Goal: Task Accomplishment & Management: Use online tool/utility

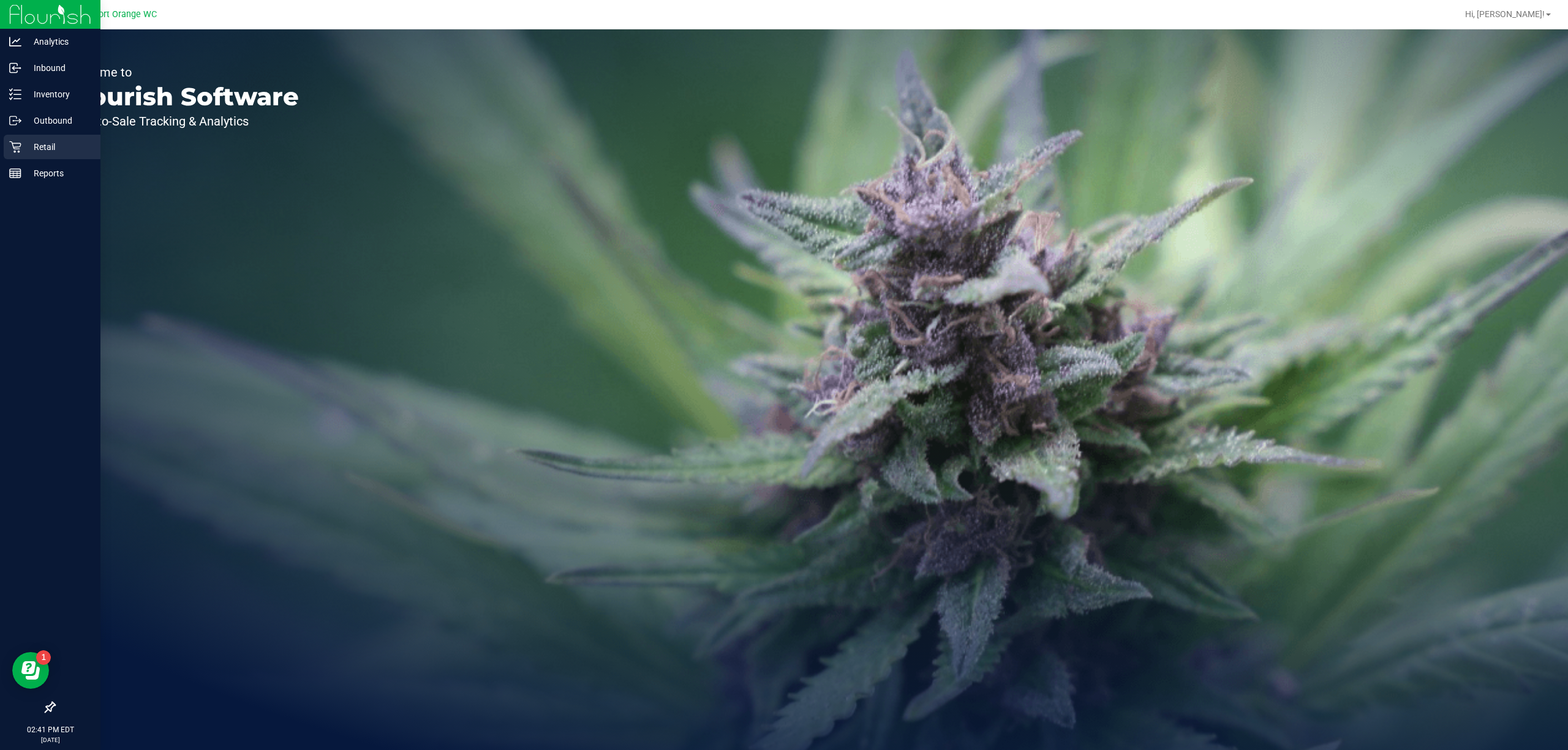
click at [47, 135] on div "Retail" at bounding box center [52, 147] width 97 height 24
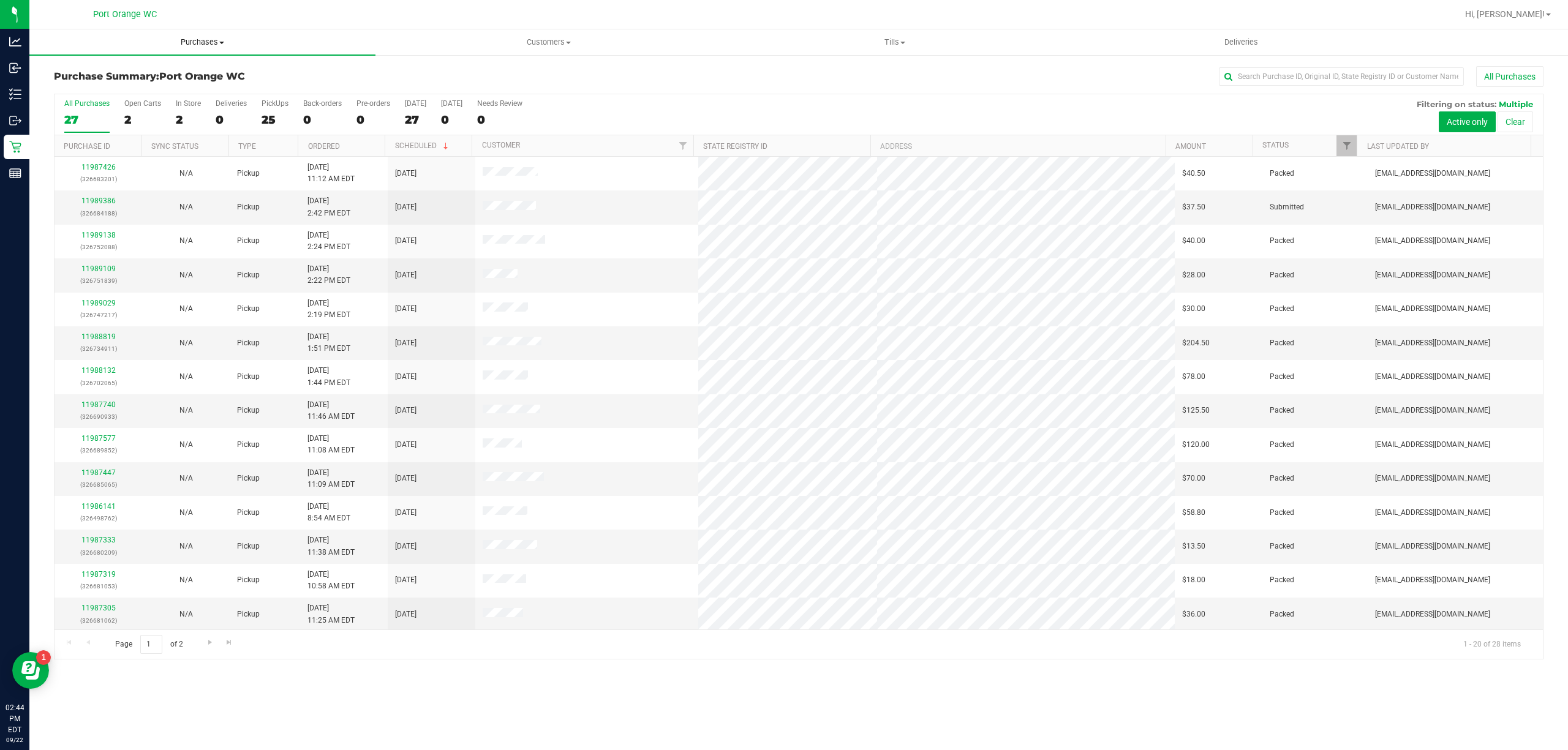
click at [222, 37] on span "Purchases" at bounding box center [202, 42] width 346 height 11
click at [150, 85] on li "Fulfillment" at bounding box center [202, 89] width 346 height 14
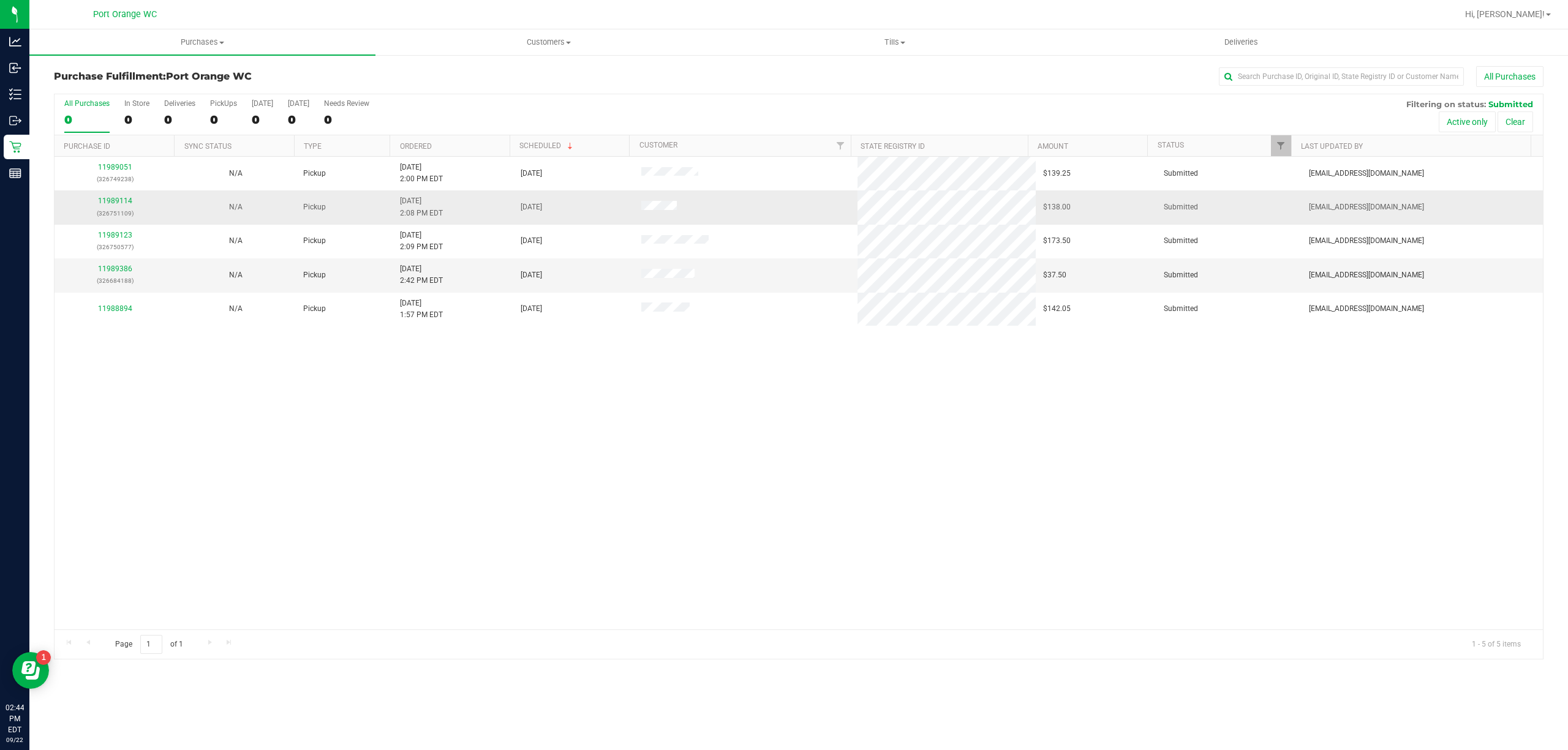
click at [117, 196] on div "11989114 (326751109)" at bounding box center [115, 207] width 106 height 23
click at [117, 202] on link "11989114" at bounding box center [114, 201] width 34 height 8
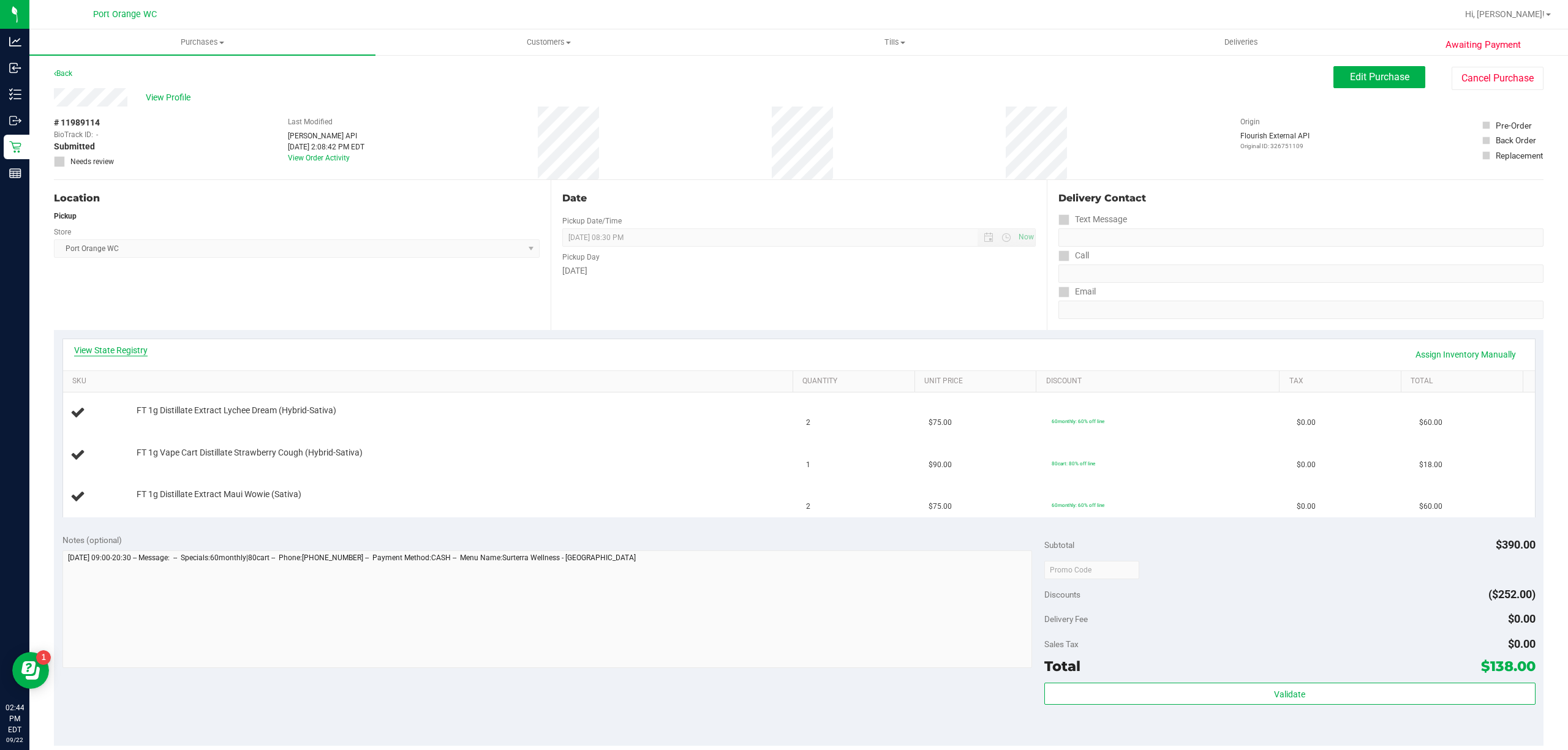
click at [117, 348] on link "View State Registry" at bounding box center [110, 350] width 73 height 12
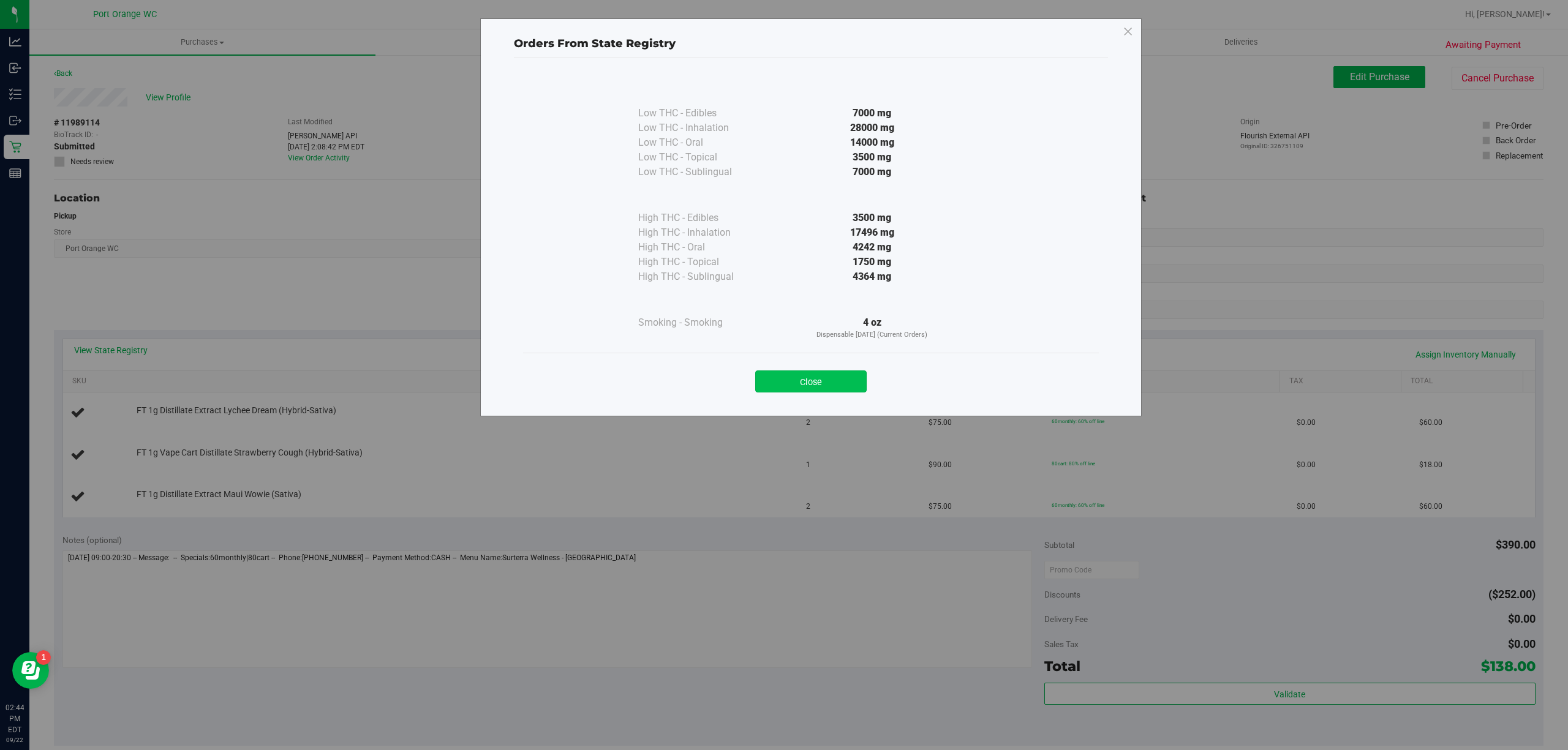
click at [804, 386] on button "Close" at bounding box center [810, 381] width 111 height 22
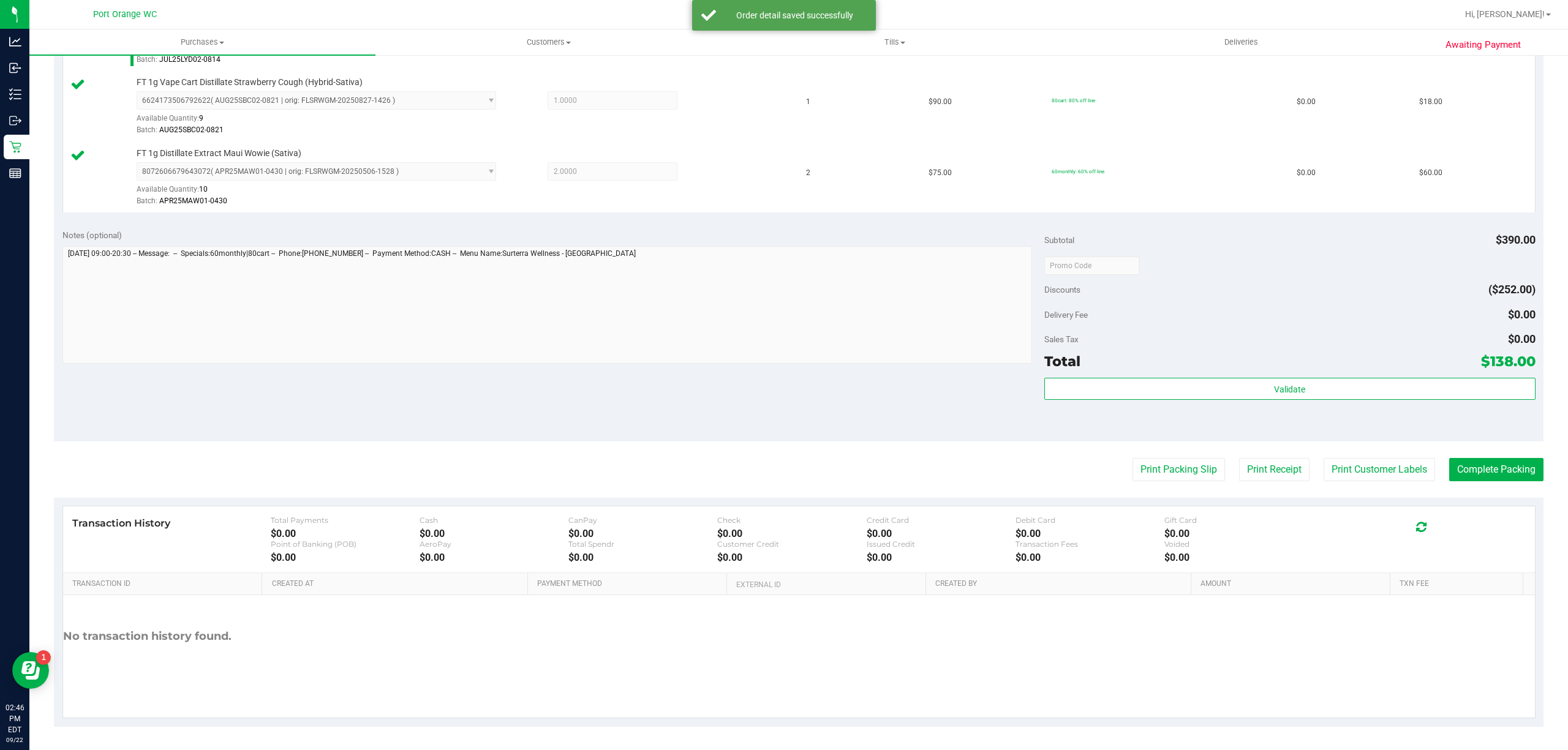
scroll to position [396, 0]
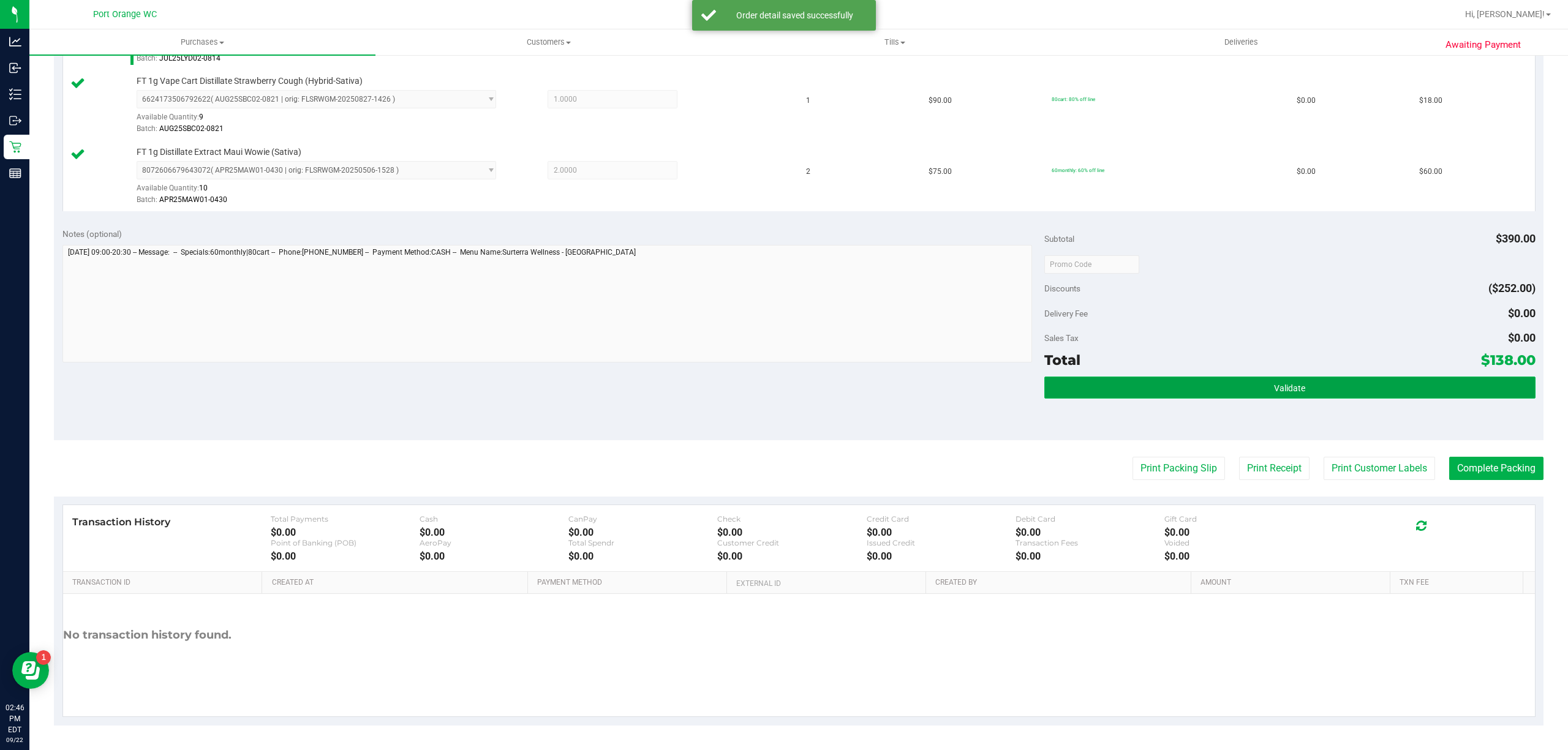
click at [1309, 382] on button "Validate" at bounding box center [1290, 387] width 491 height 22
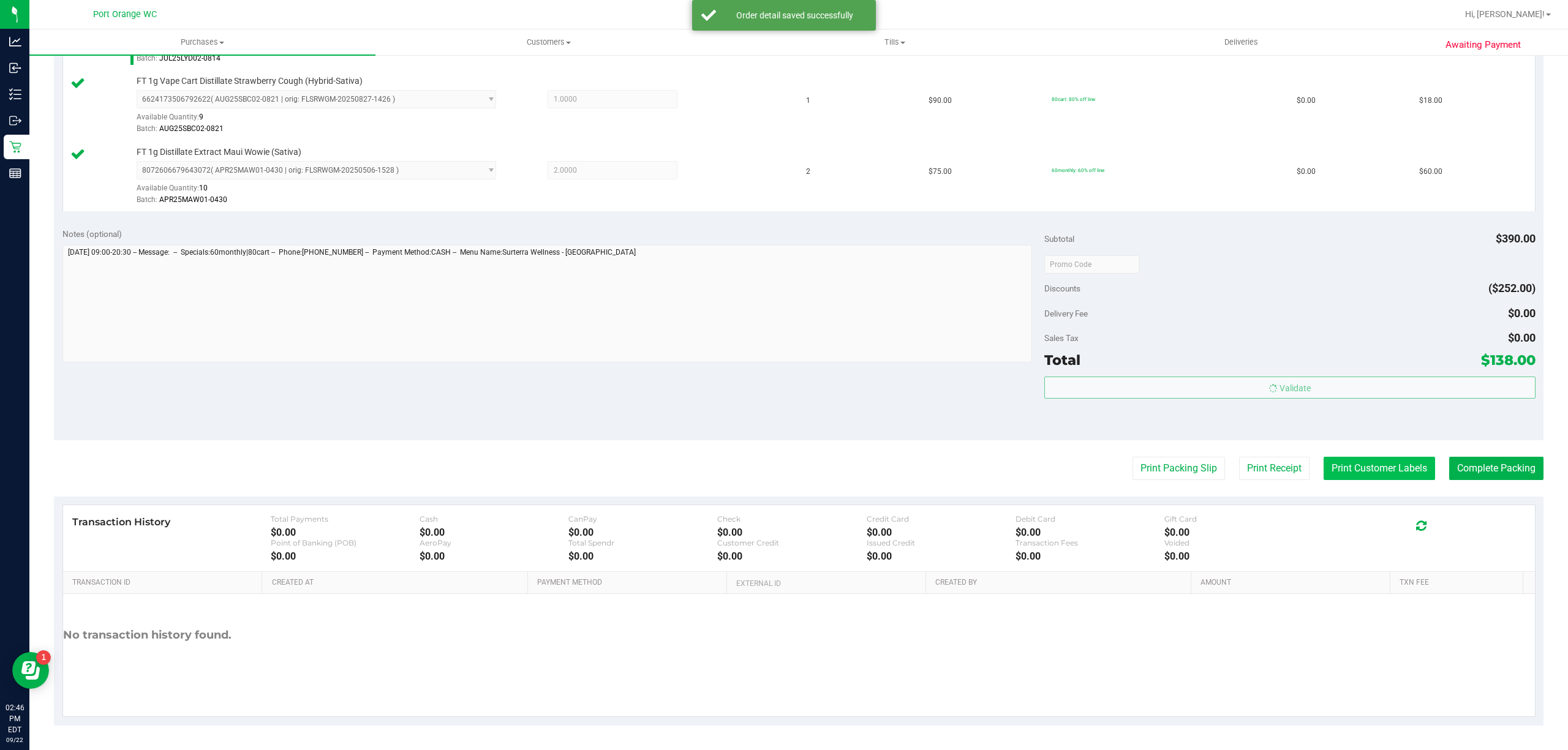
click at [1366, 462] on button "Print Customer Labels" at bounding box center [1379, 468] width 111 height 23
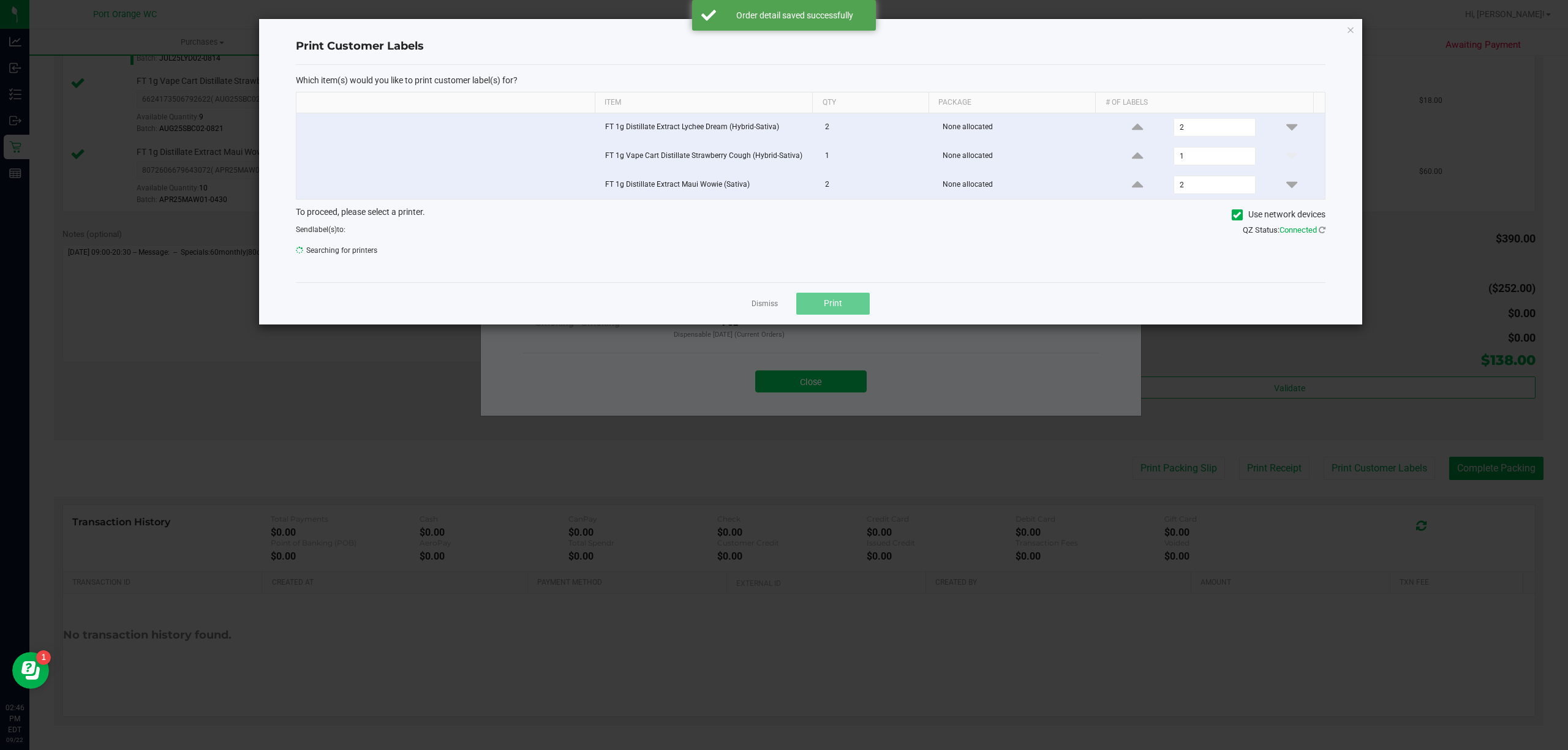
click at [842, 315] on button "Print" at bounding box center [832, 303] width 73 height 22
click at [755, 307] on link "Dismiss" at bounding box center [764, 304] width 26 height 11
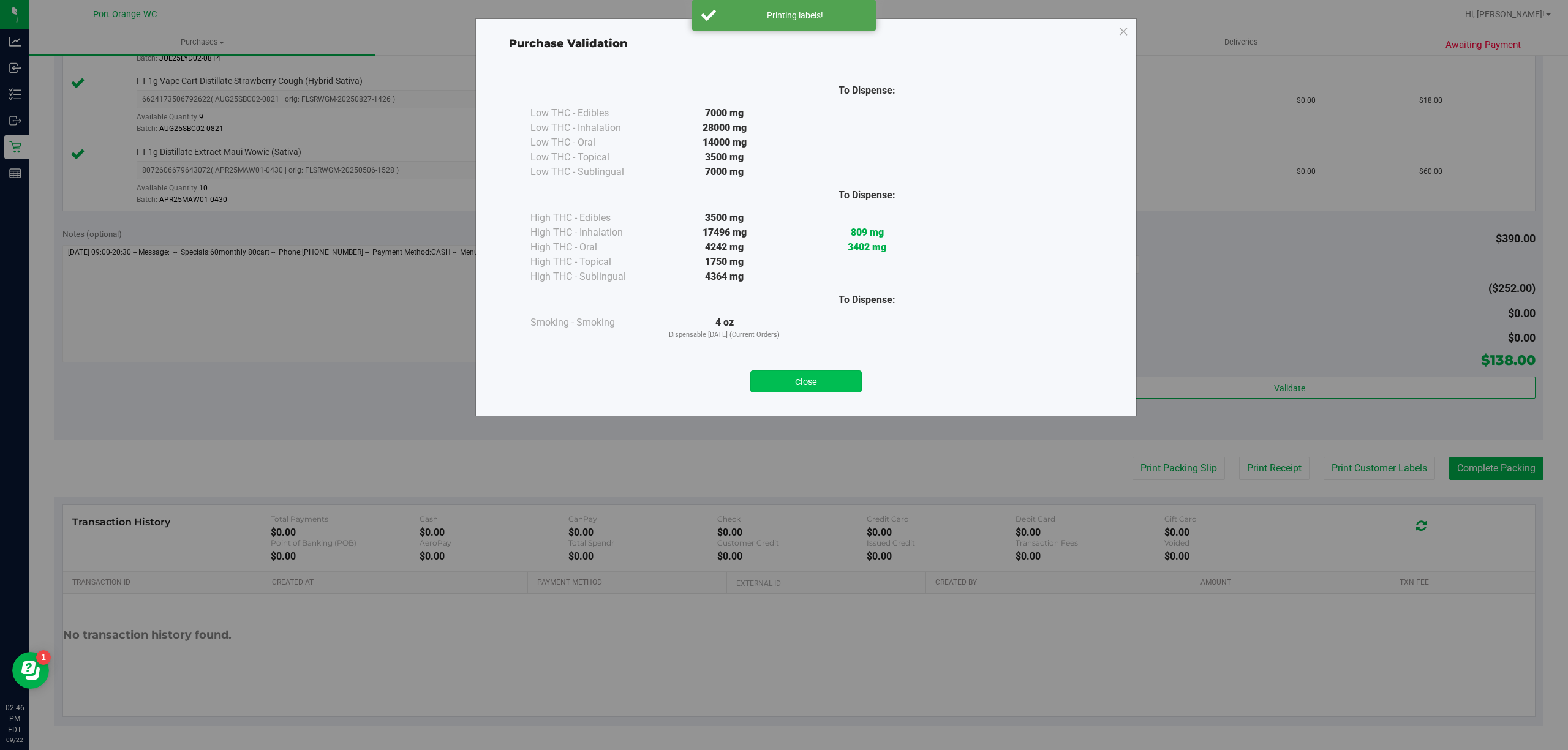
click at [761, 381] on button "Close" at bounding box center [805, 381] width 111 height 22
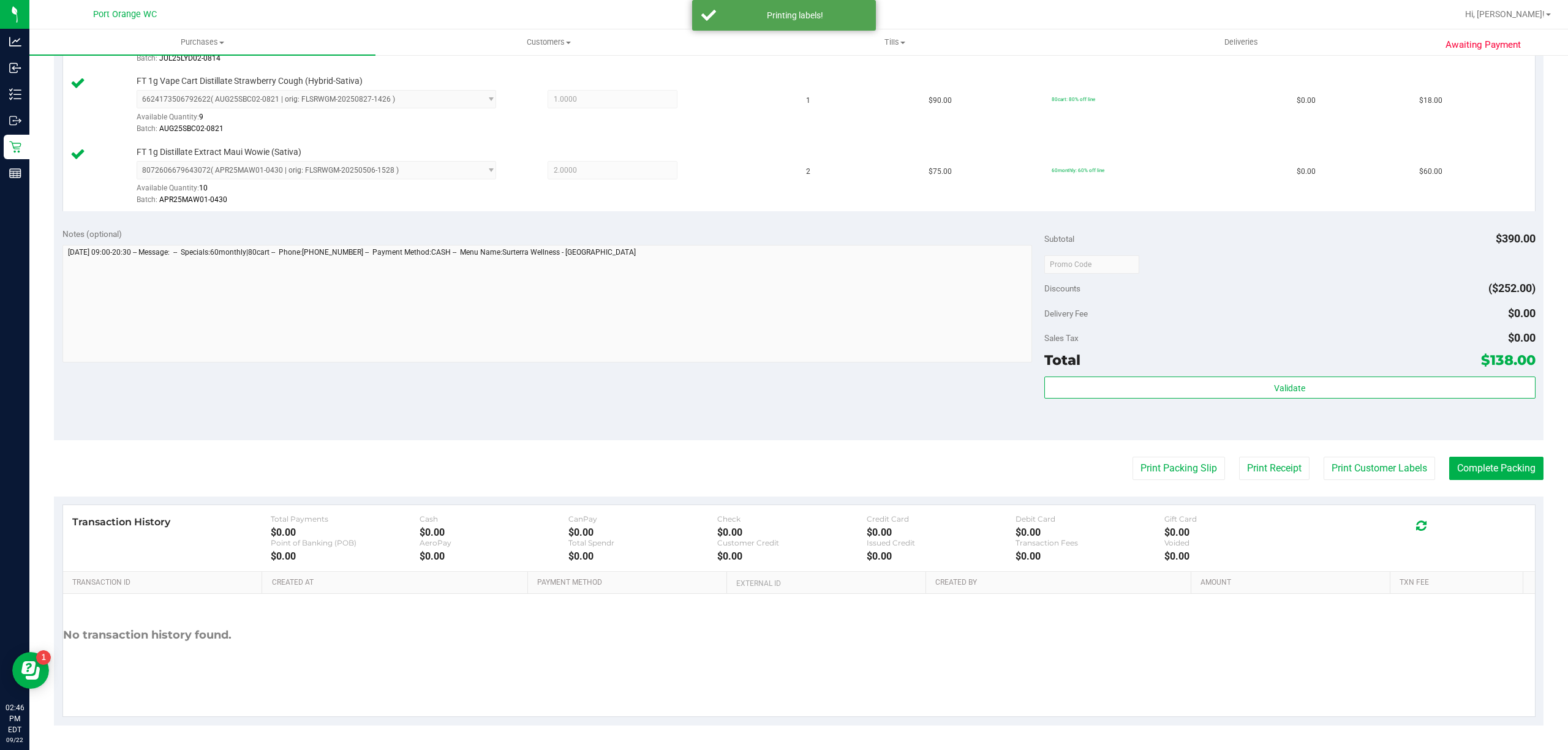
click at [1145, 524] on div "Debit Card $0.00" at bounding box center [1090, 527] width 149 height 24
click at [1145, 468] on button "Print Packing Slip" at bounding box center [1178, 468] width 92 height 23
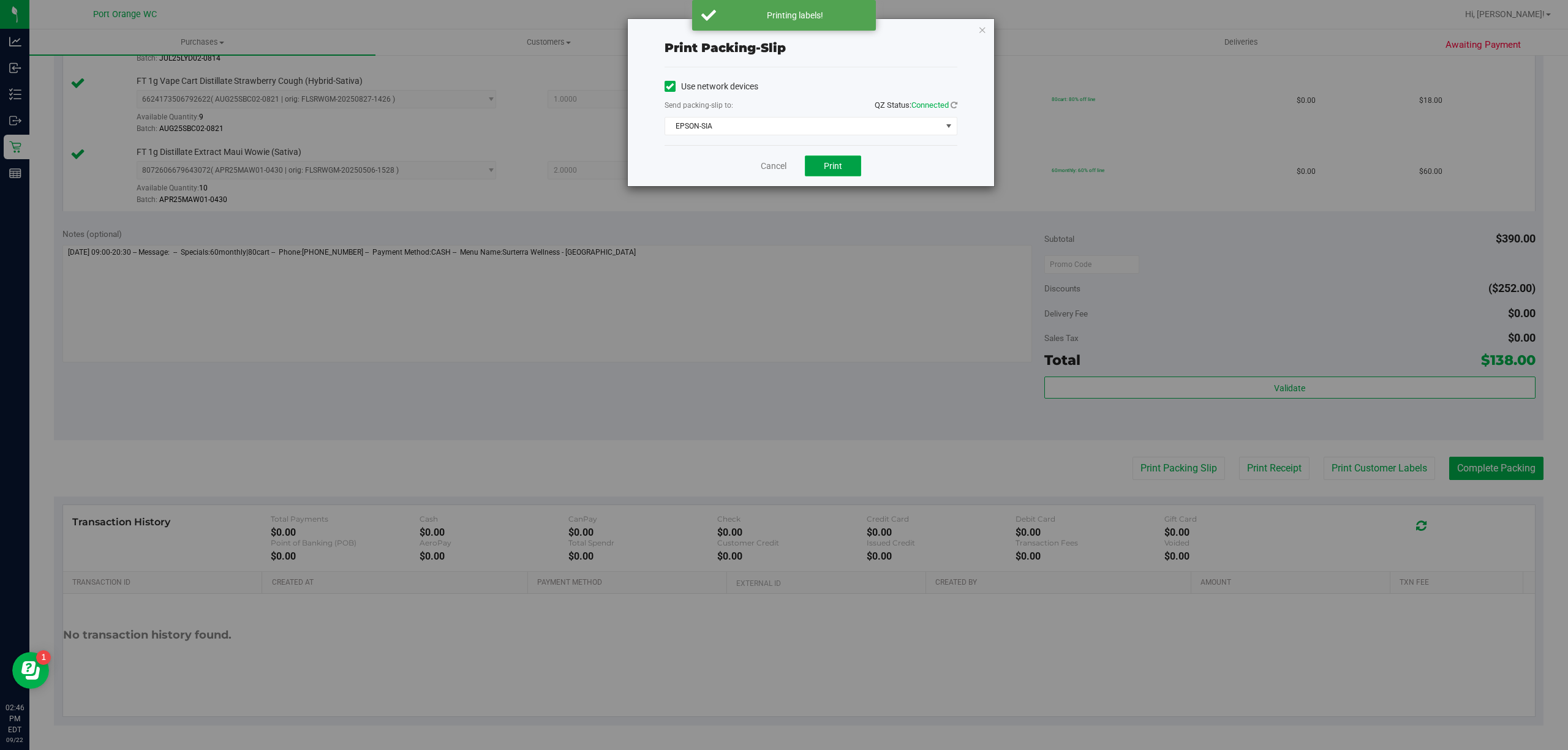
click at [826, 175] on button "Print" at bounding box center [832, 166] width 56 height 21
click at [776, 164] on link "Cancel" at bounding box center [773, 166] width 26 height 13
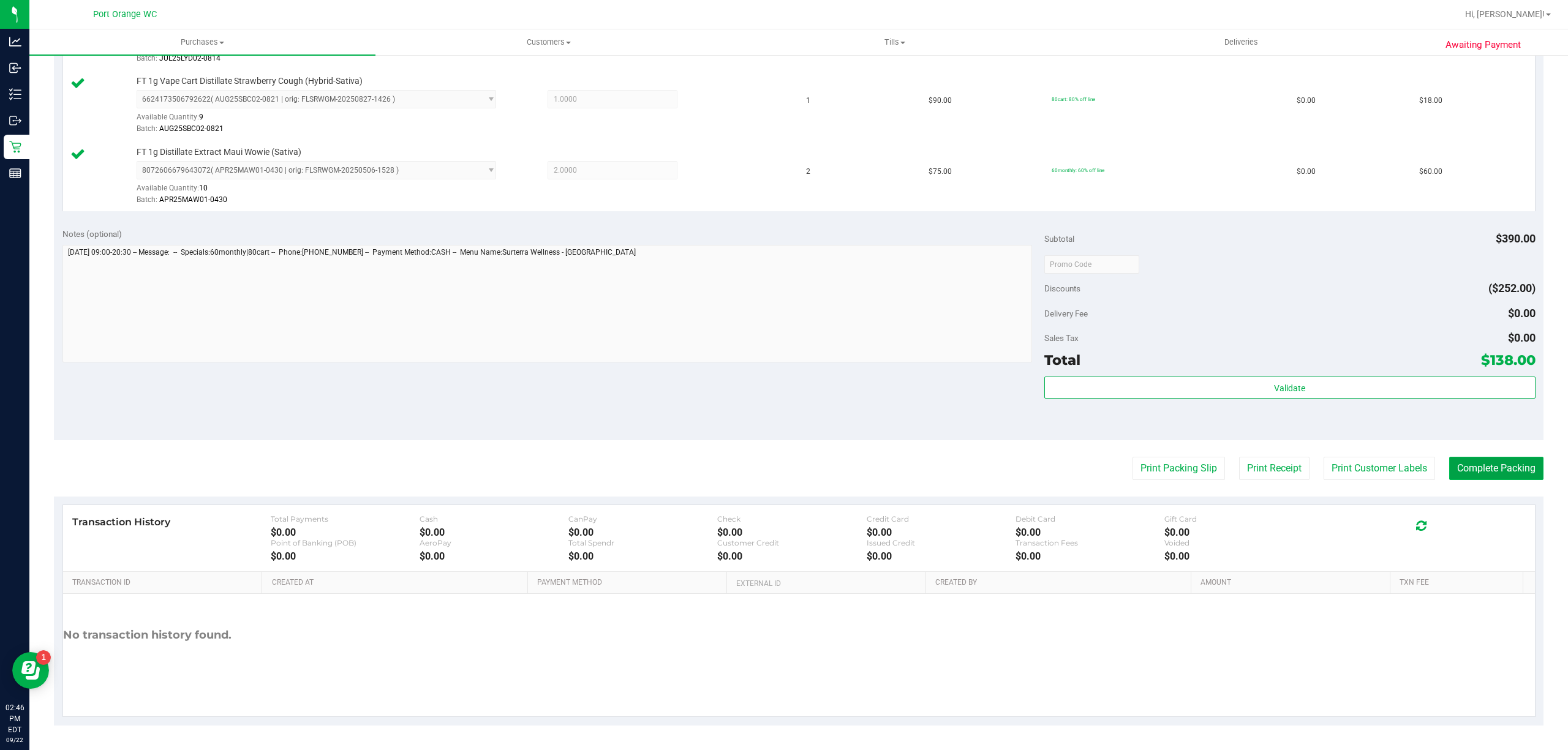
click at [1505, 468] on button "Complete Packing" at bounding box center [1496, 468] width 95 height 23
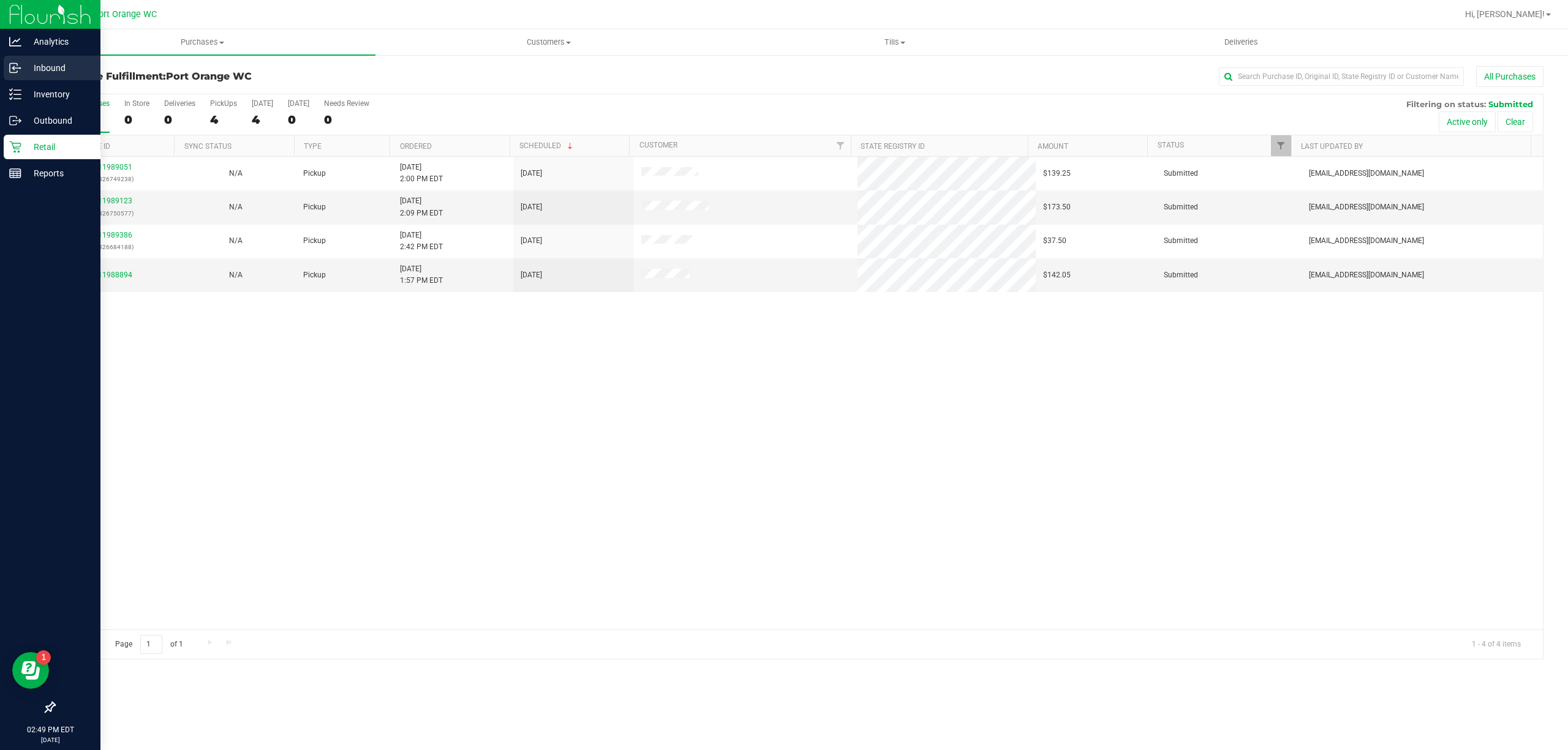
click at [14, 63] on icon at bounding box center [15, 68] width 12 height 12
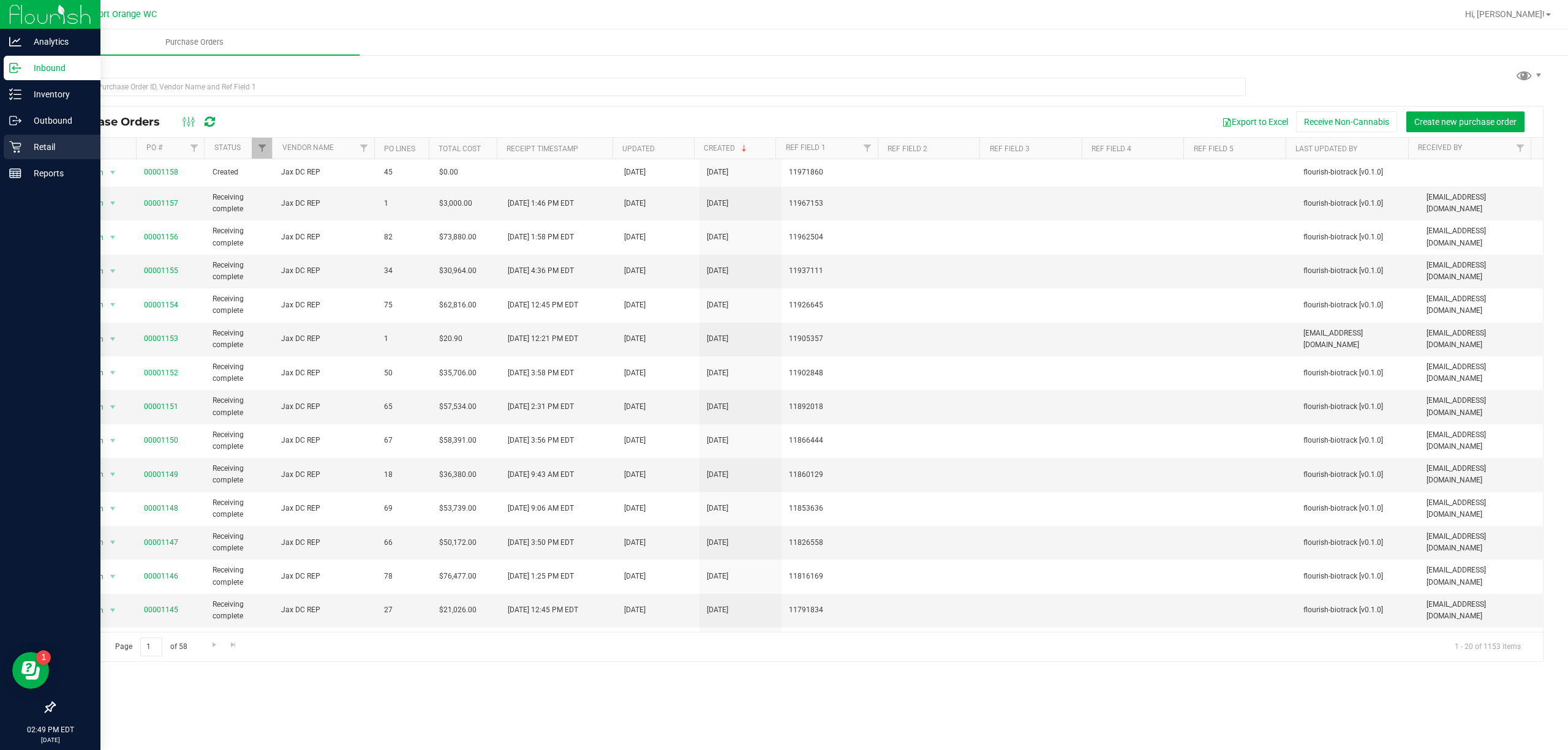
click at [38, 146] on p "Retail" at bounding box center [58, 147] width 73 height 14
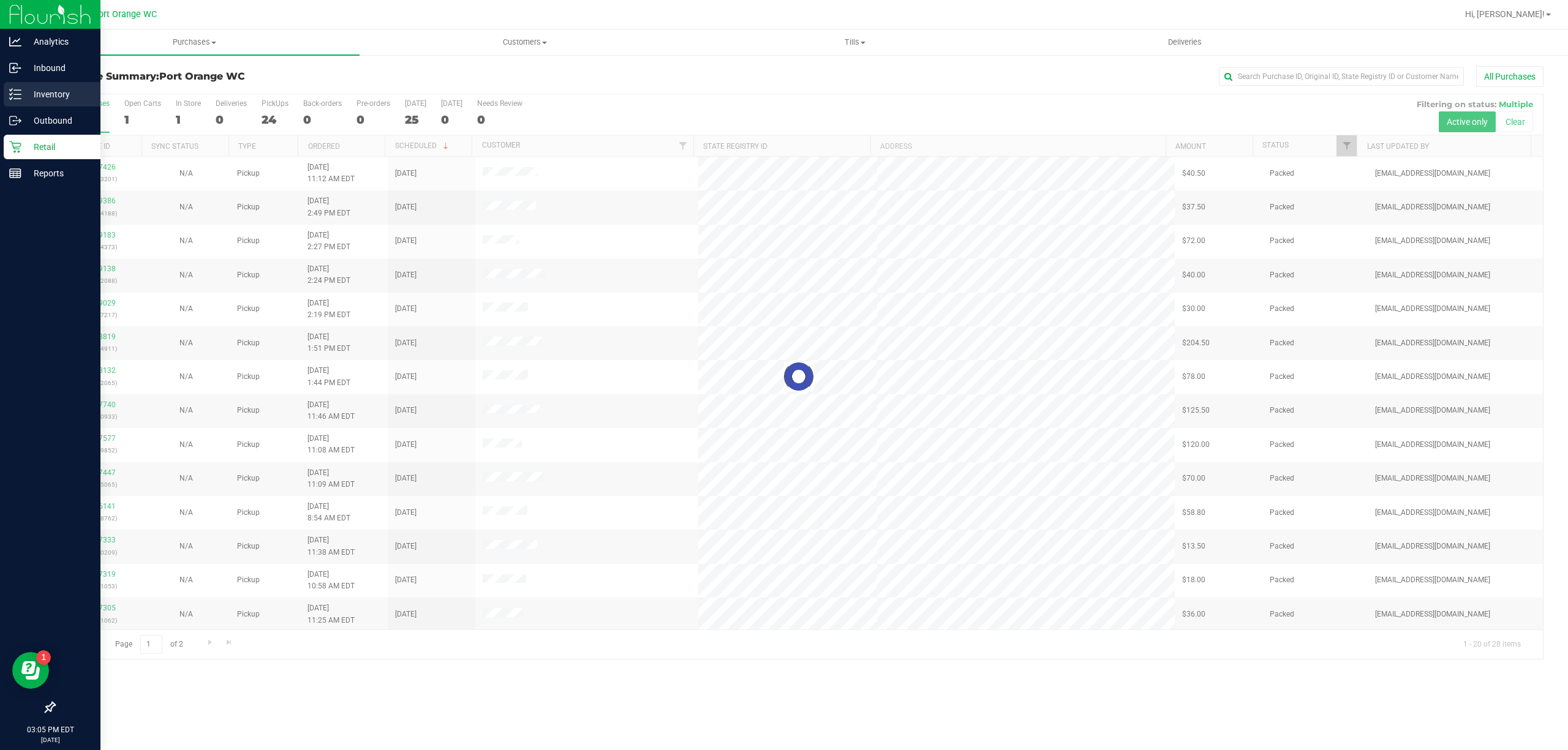
click at [16, 98] on line at bounding box center [17, 98] width 7 height 0
click at [1, 89] on link "Inventory" at bounding box center [50, 95] width 101 height 26
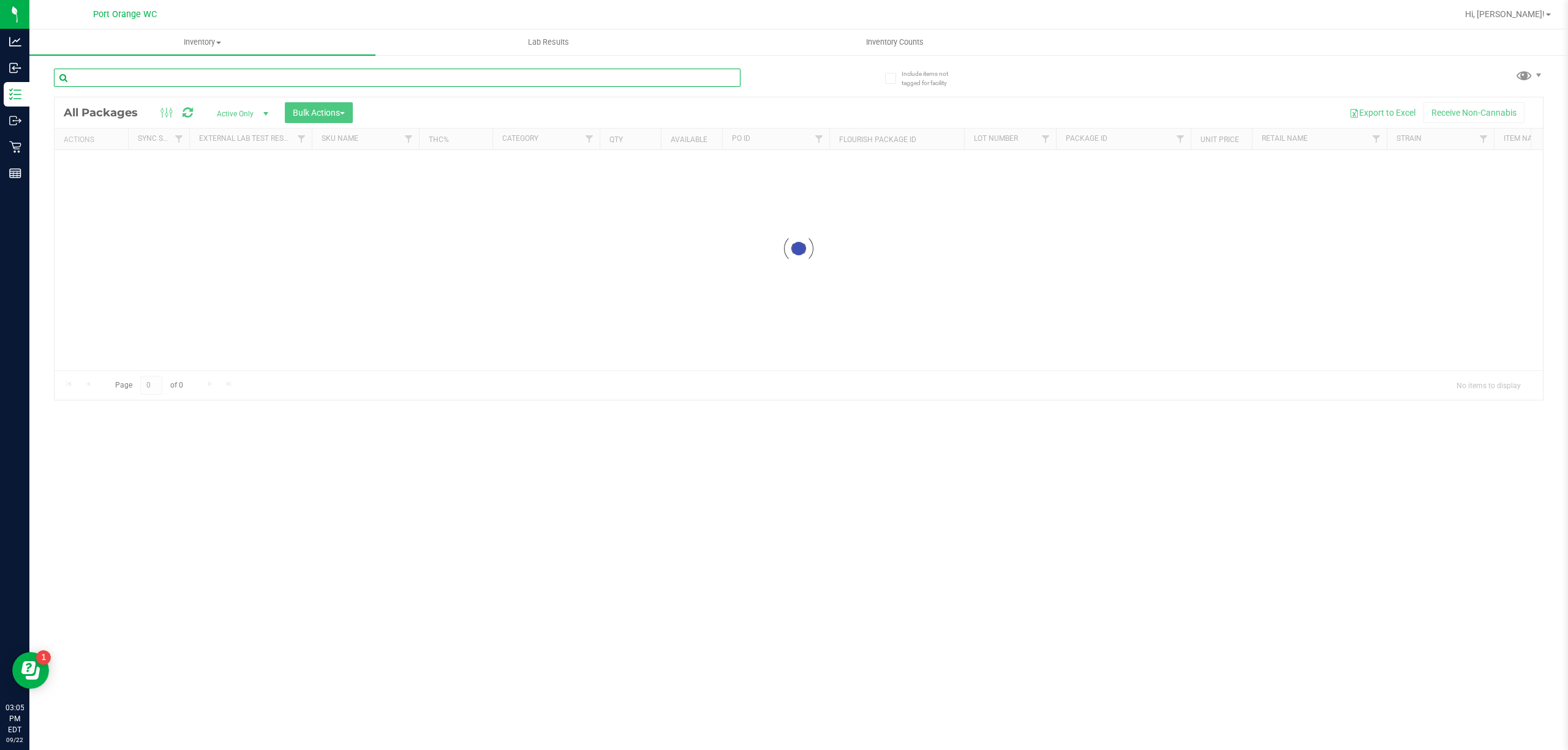
click at [384, 82] on input "text" at bounding box center [397, 78] width 686 height 18
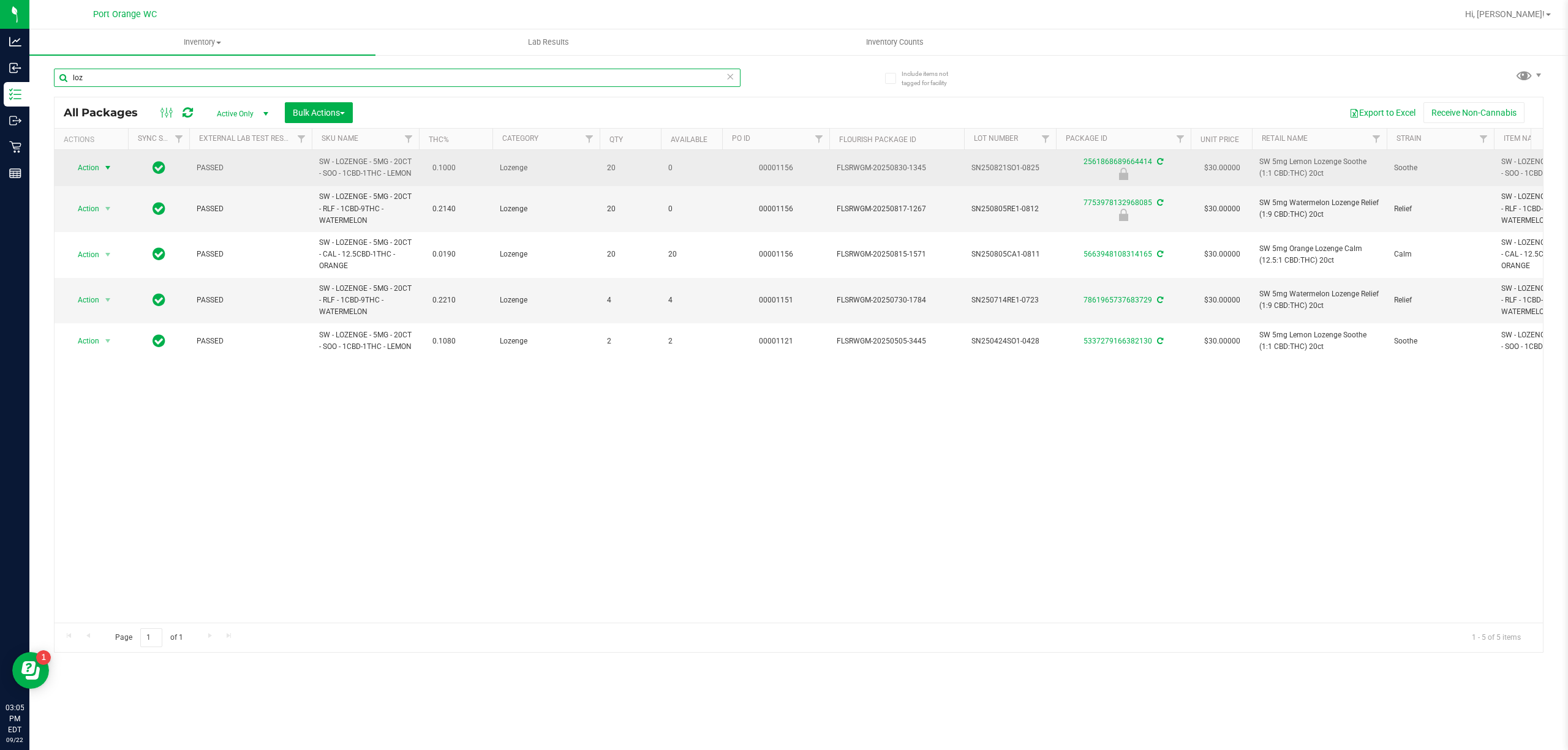
type input "loz"
click at [92, 162] on td "Action Action Edit attributes Global inventory Locate package Package audit log…" at bounding box center [91, 168] width 73 height 36
click at [94, 169] on span "Action" at bounding box center [83, 167] width 33 height 17
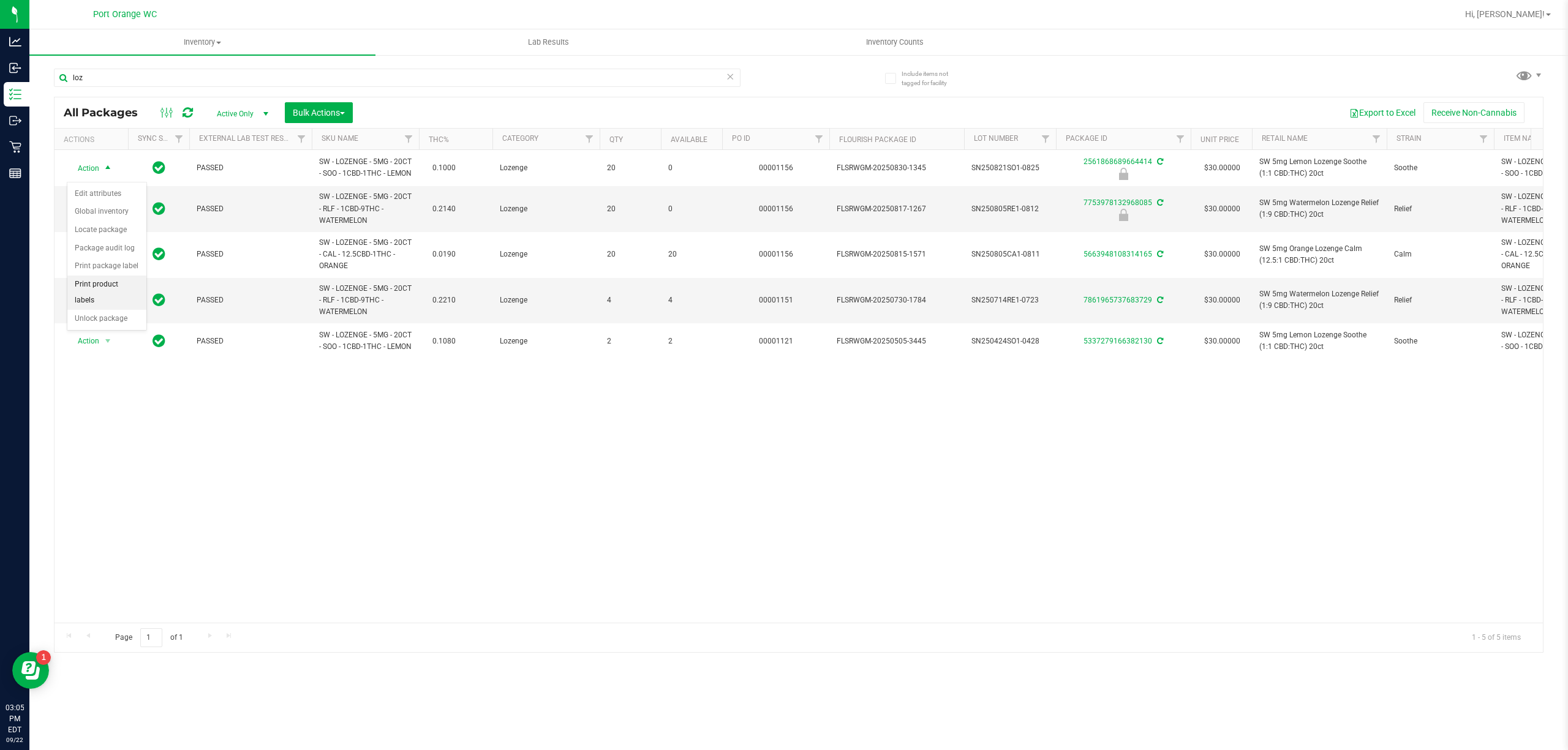
click at [117, 310] on li "Print product labels" at bounding box center [107, 292] width 79 height 34
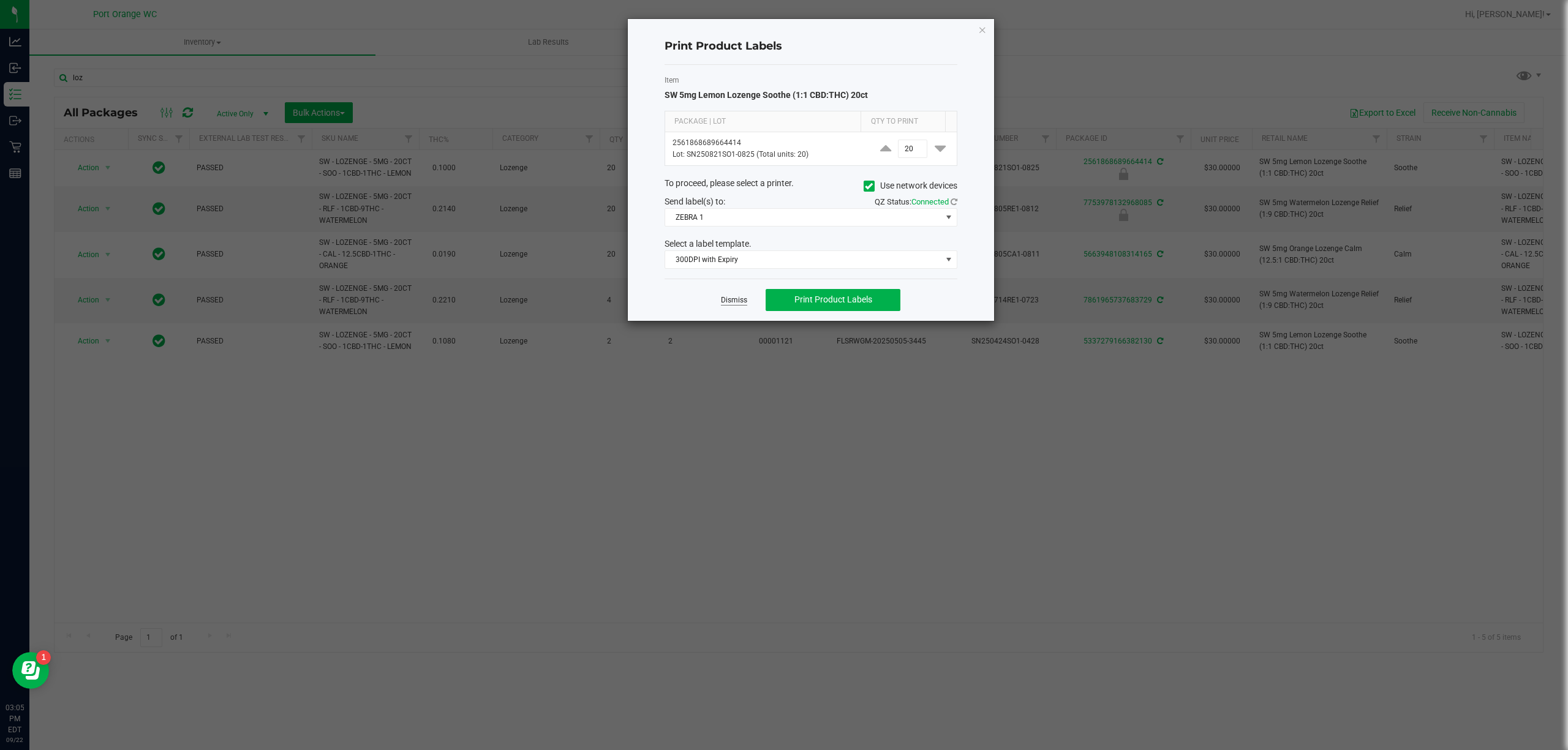
click at [740, 299] on link "Dismiss" at bounding box center [734, 300] width 26 height 11
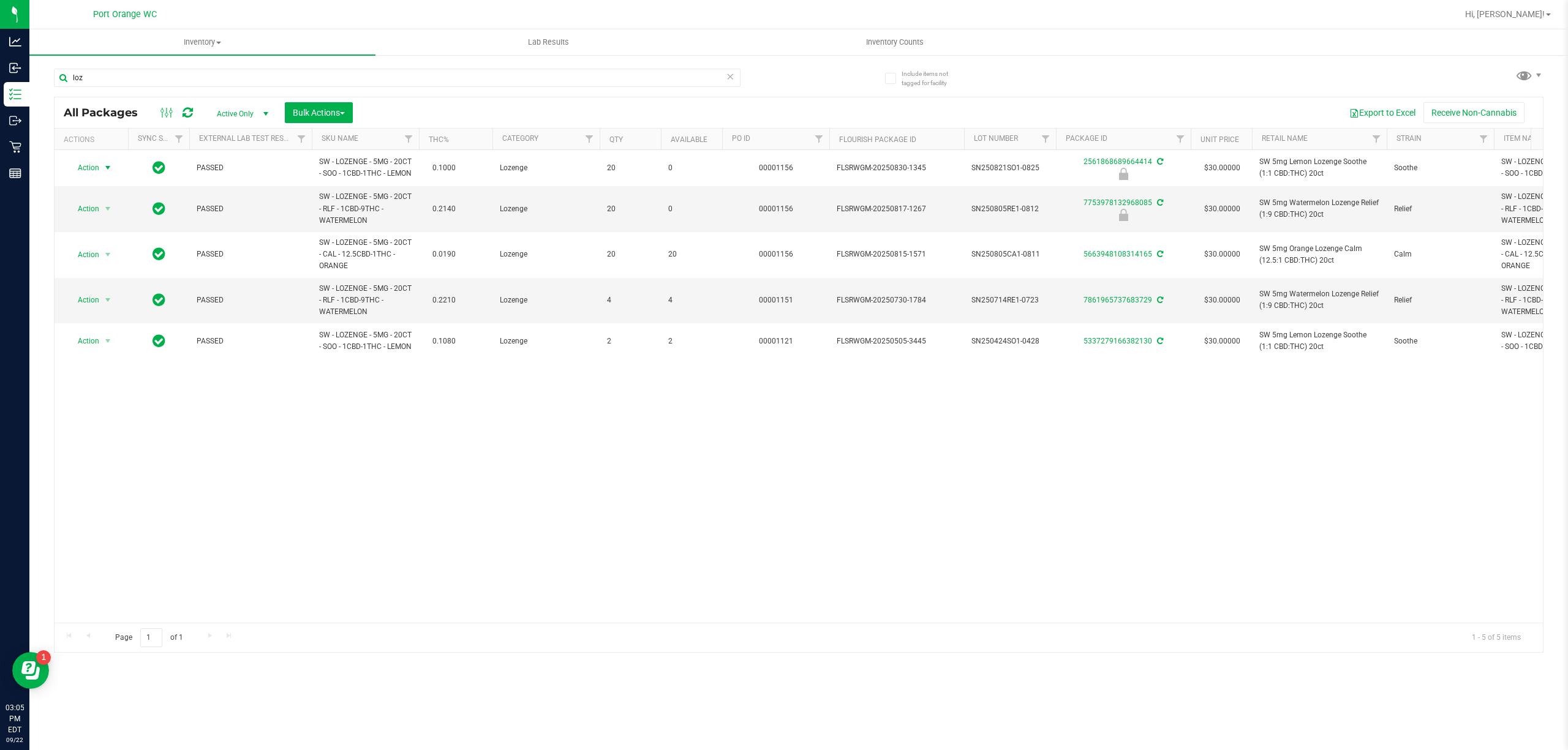
drag, startPoint x: 114, startPoint y: 175, endPoint x: 96, endPoint y: 199, distance: 30.0
click at [110, 175] on span "select" at bounding box center [108, 167] width 15 height 17
click at [114, 327] on li "Unlock package" at bounding box center [107, 319] width 79 height 18
